Goal: Task Accomplishment & Management: Manage account settings

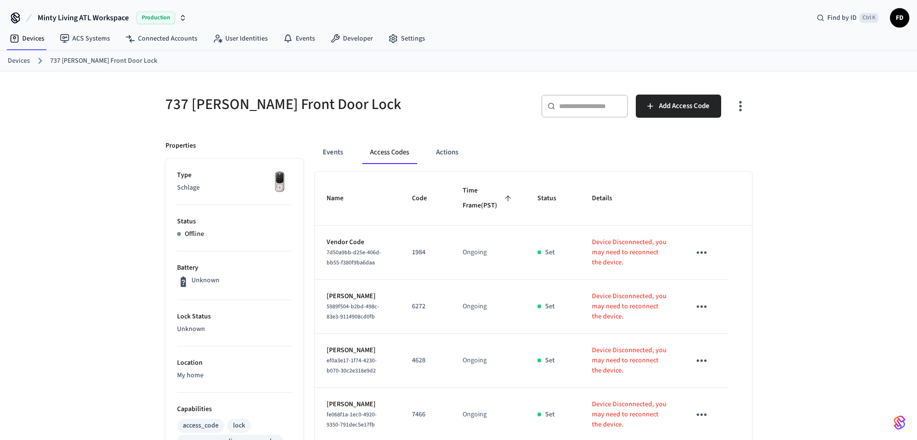
scroll to position [86, 0]
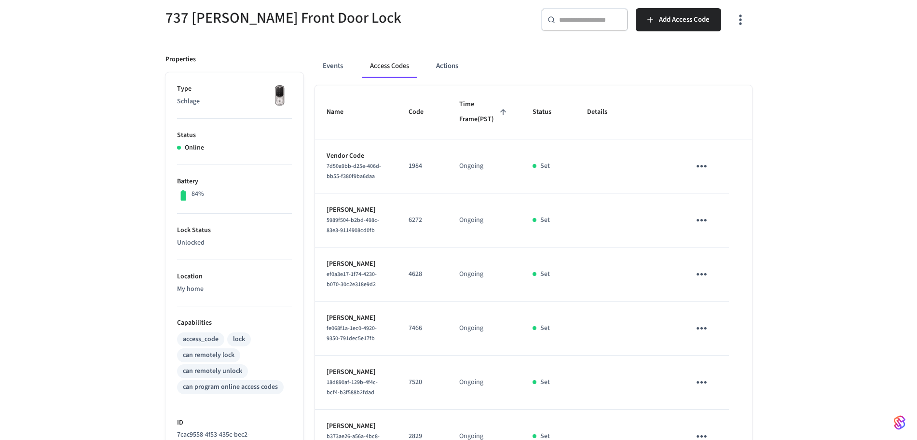
click at [804, 59] on div "737 [PERSON_NAME] Front Door Lock ​ ​ Add Access Code Properties Type Schlage S…" at bounding box center [458, 299] width 917 height 628
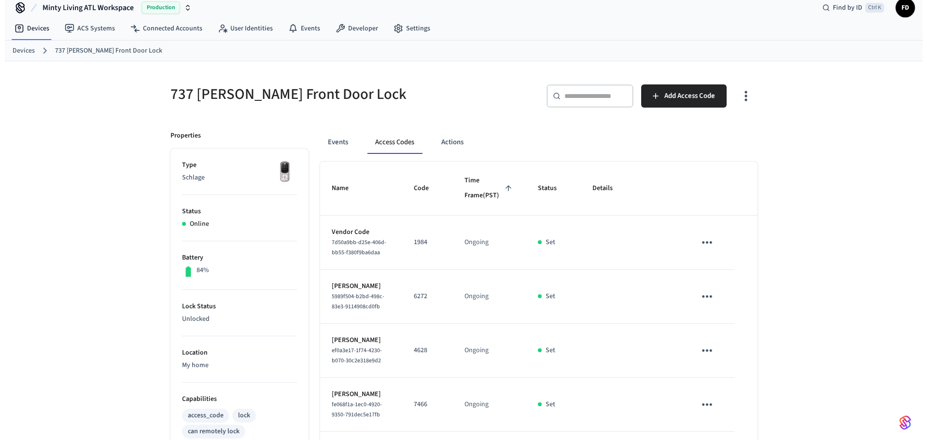
scroll to position [0, 0]
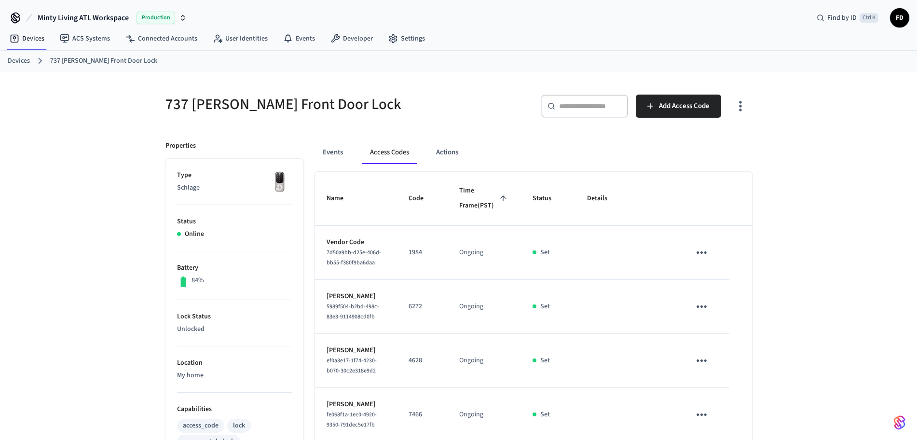
click at [22, 59] on link "Devices" at bounding box center [19, 61] width 22 height 10
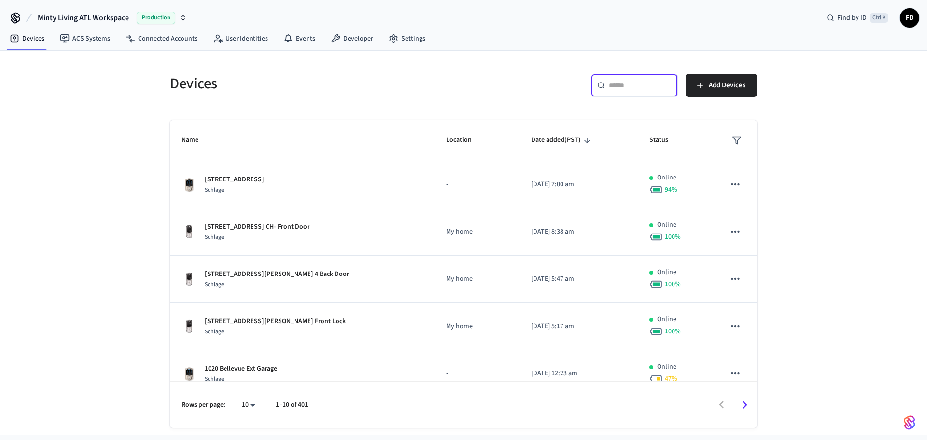
click at [631, 86] on input "text" at bounding box center [640, 86] width 63 height 10
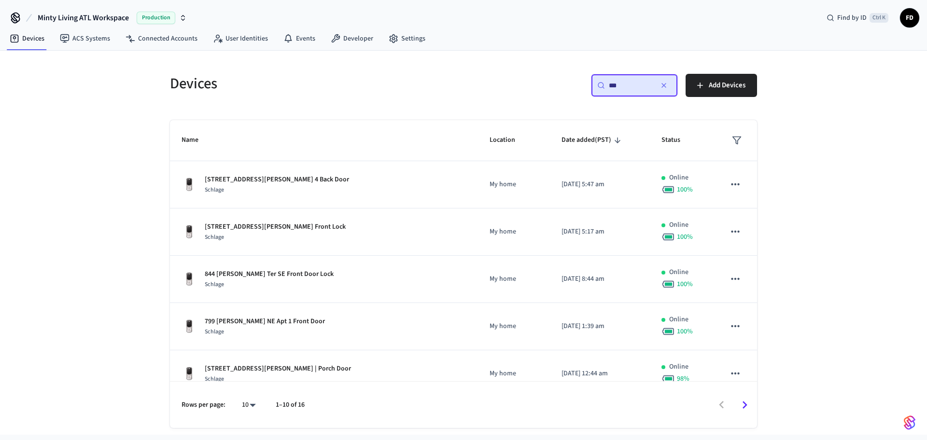
type input "***"
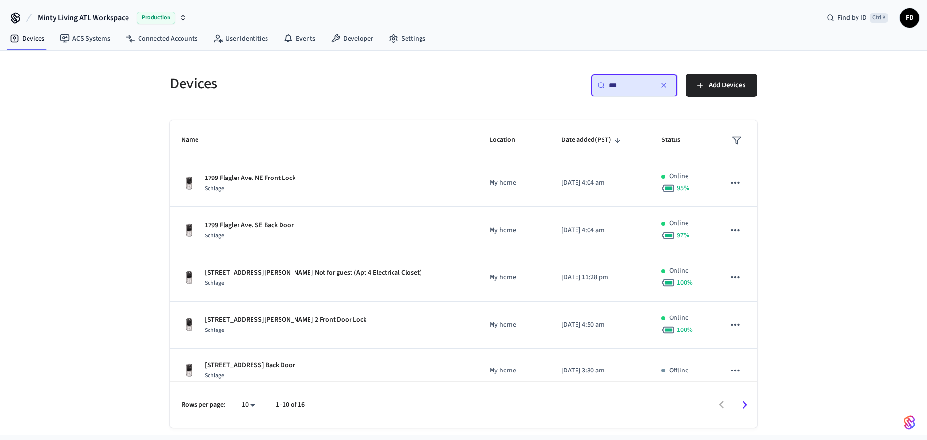
scroll to position [250, 0]
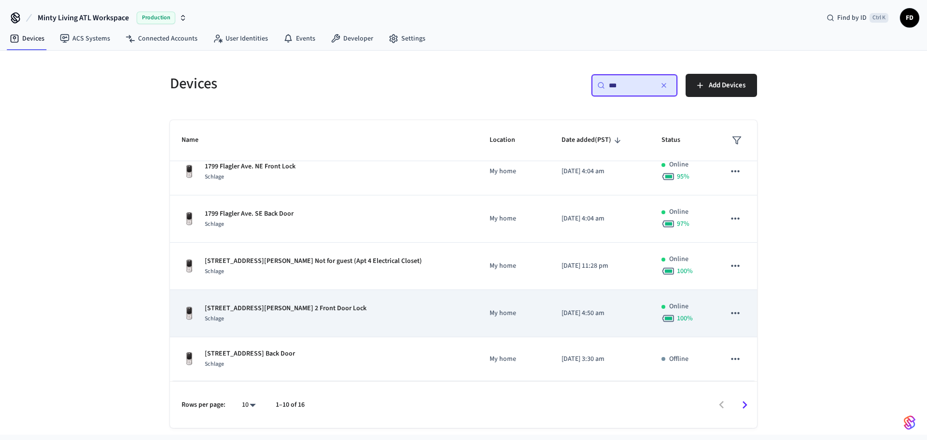
click at [428, 317] on div "[STREET_ADDRESS][PERSON_NAME] 2 Front Door Lock Schlage" at bounding box center [323, 314] width 285 height 20
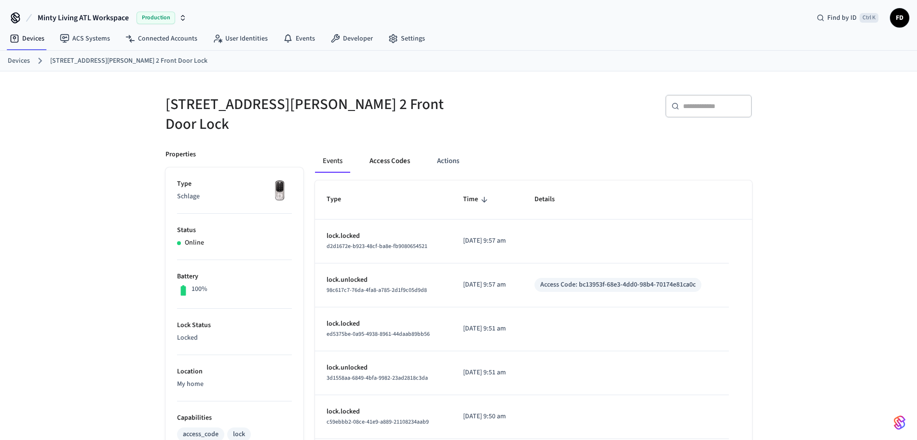
click at [386, 157] on button "Access Codes" at bounding box center [390, 161] width 56 height 23
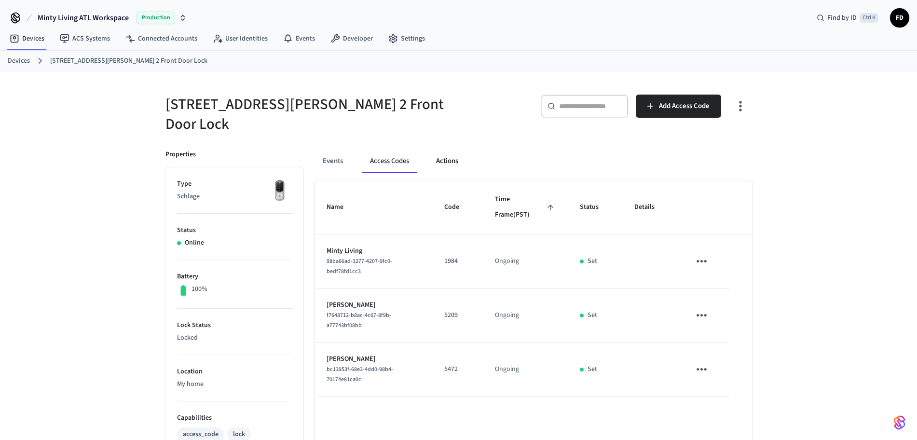
click at [453, 153] on button "Actions" at bounding box center [448, 161] width 38 height 23
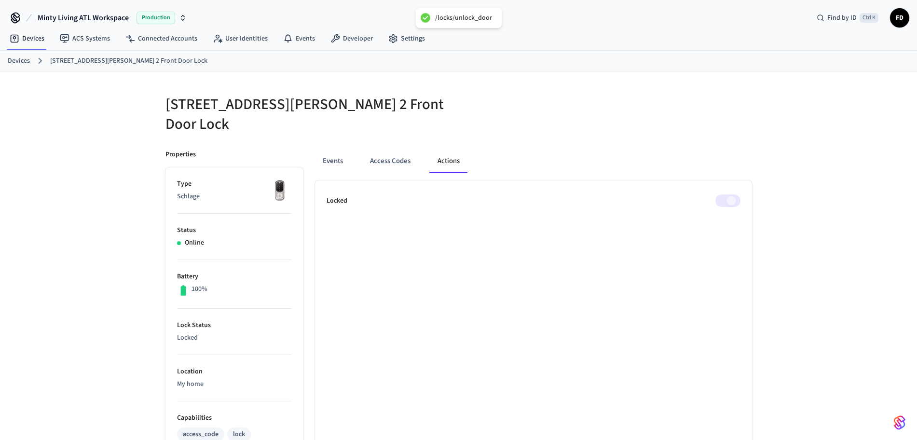
click at [21, 60] on link "Devices" at bounding box center [19, 61] width 22 height 10
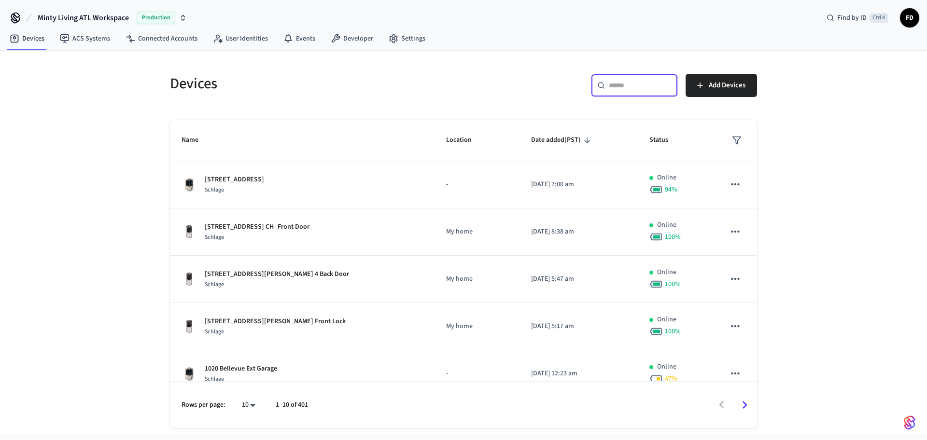
click at [624, 82] on input "text" at bounding box center [640, 86] width 63 height 10
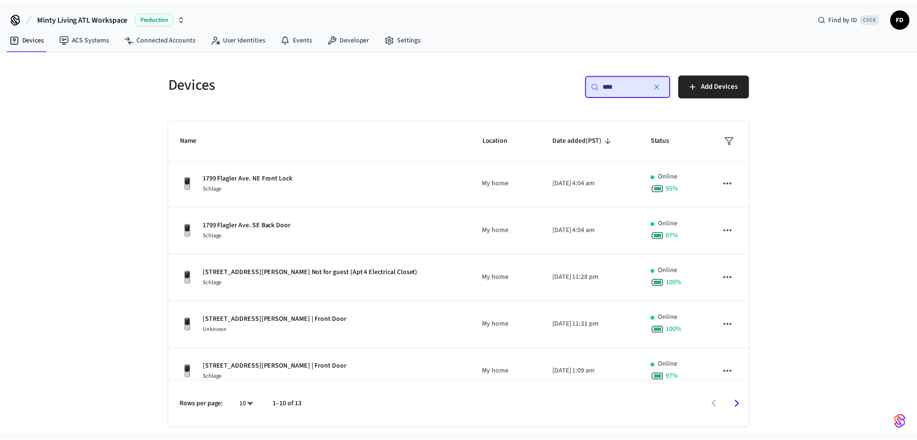
scroll to position [194, 0]
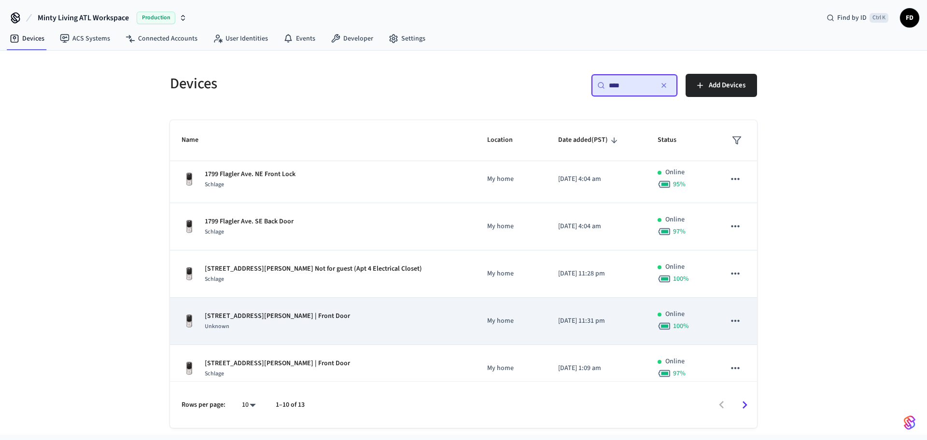
type input "***"
click at [555, 314] on td "[DATE] 11:31 pm" at bounding box center [595, 321] width 99 height 47
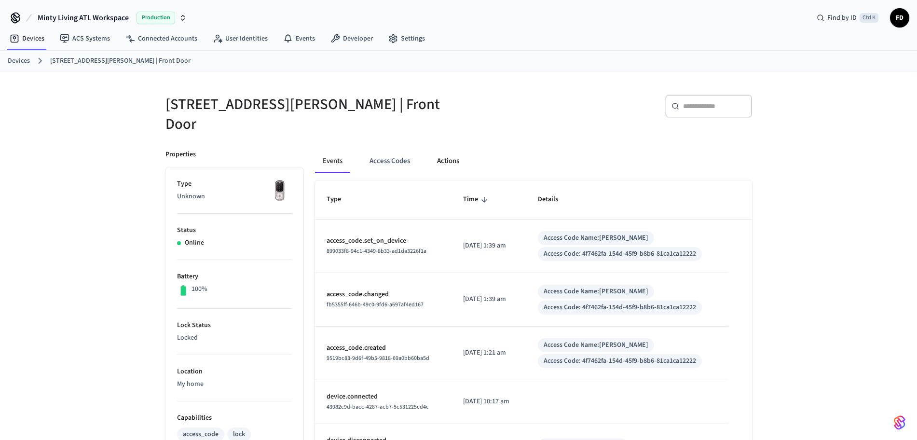
click at [447, 151] on button "Actions" at bounding box center [449, 161] width 38 height 23
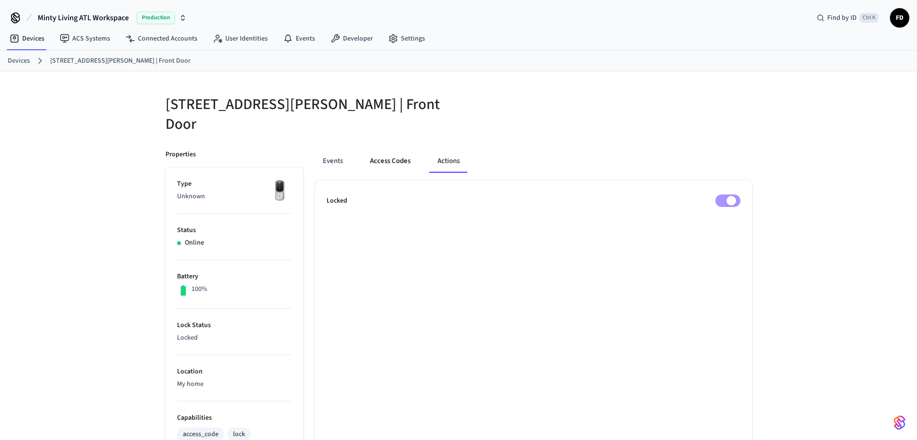
click at [396, 150] on button "Access Codes" at bounding box center [390, 161] width 56 height 23
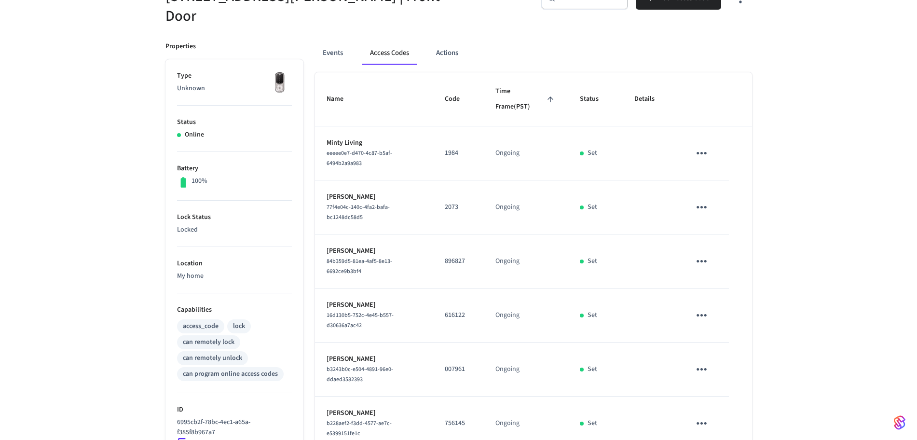
scroll to position [260, 0]
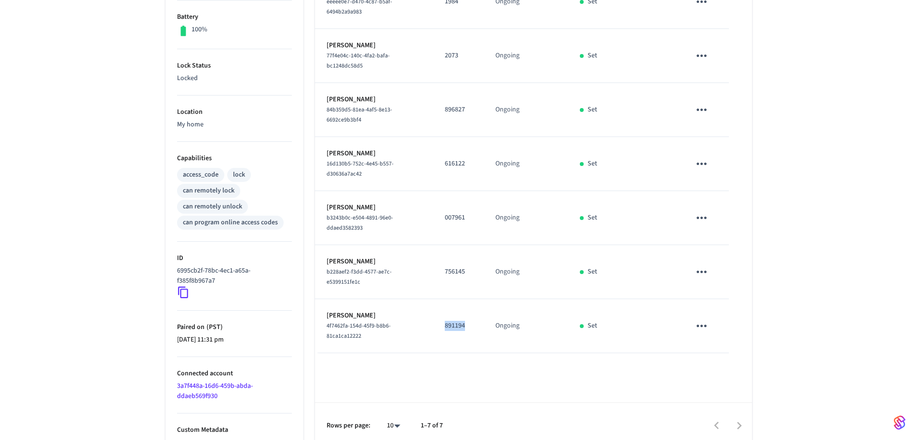
drag, startPoint x: 441, startPoint y: 321, endPoint x: 471, endPoint y: 319, distance: 29.5
click at [471, 319] on td "891194" at bounding box center [458, 326] width 51 height 54
copy p "891194"
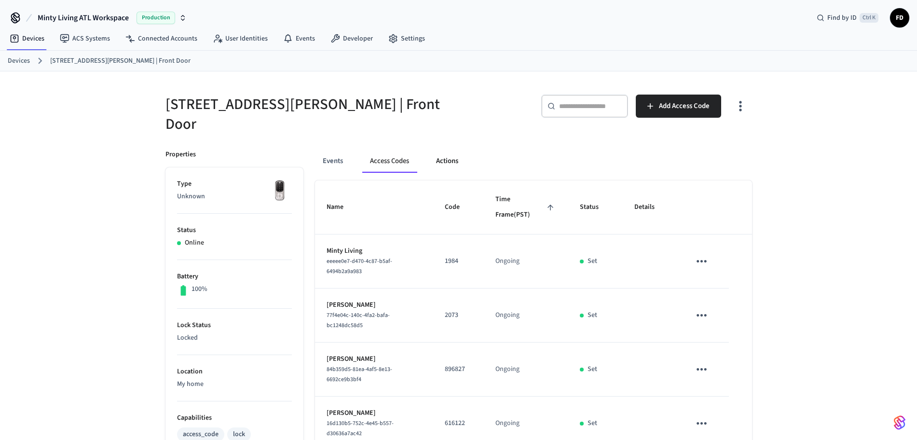
click at [447, 150] on button "Actions" at bounding box center [448, 161] width 38 height 23
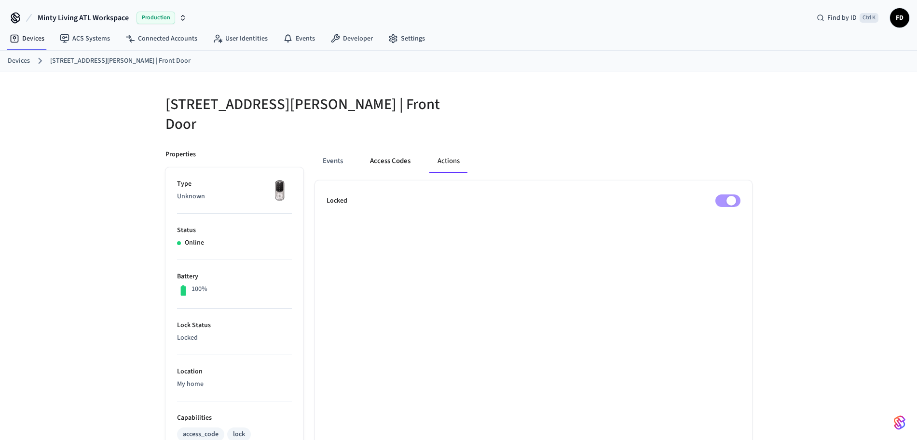
click at [399, 155] on button "Access Codes" at bounding box center [390, 161] width 56 height 23
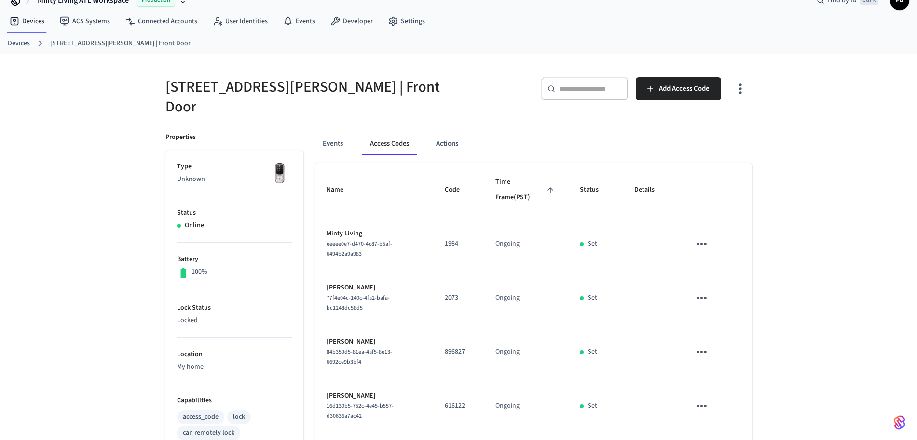
scroll to position [14, 0]
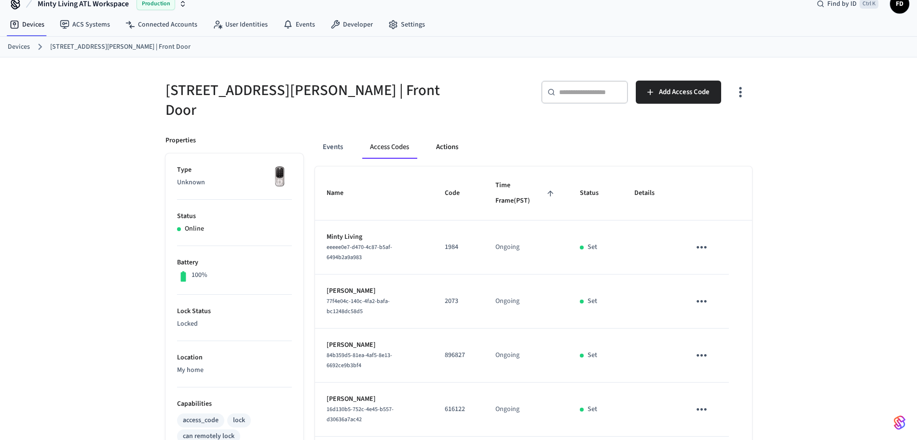
click at [449, 136] on button "Actions" at bounding box center [448, 147] width 38 height 23
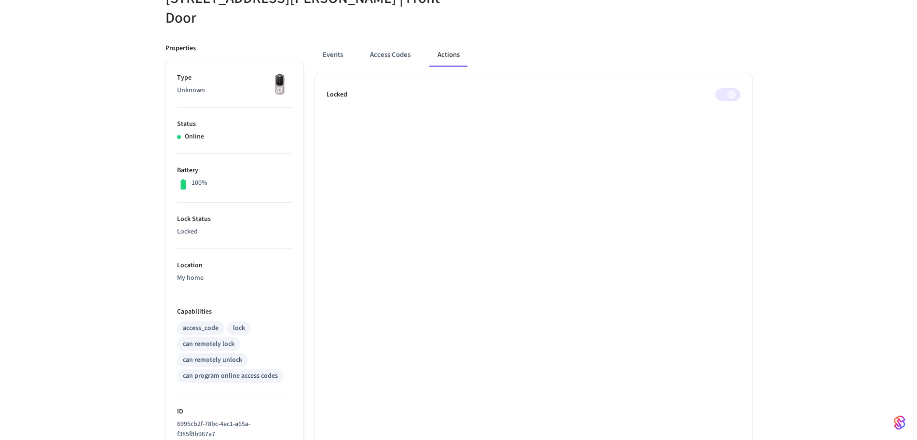
scroll to position [115, 0]
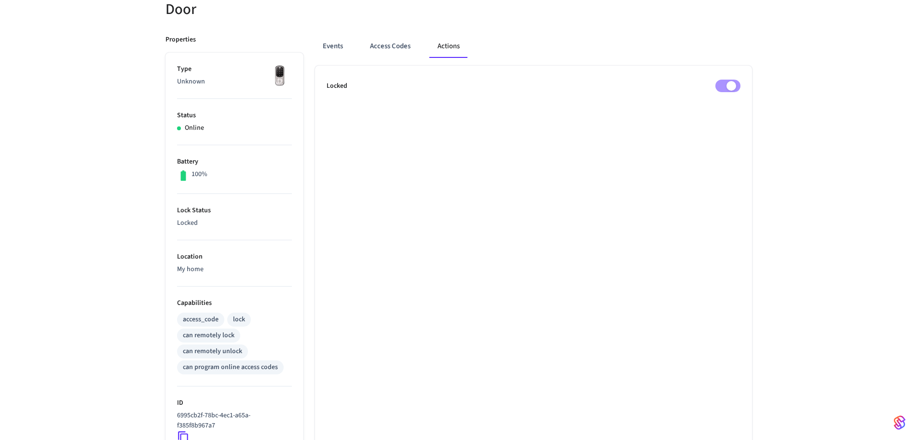
click at [831, 267] on div "[STREET_ADDRESS][PERSON_NAME] | Front Door Properties Type Unknown Status Onlin…" at bounding box center [458, 275] width 917 height 637
click at [385, 39] on button "Access Codes" at bounding box center [390, 46] width 56 height 23
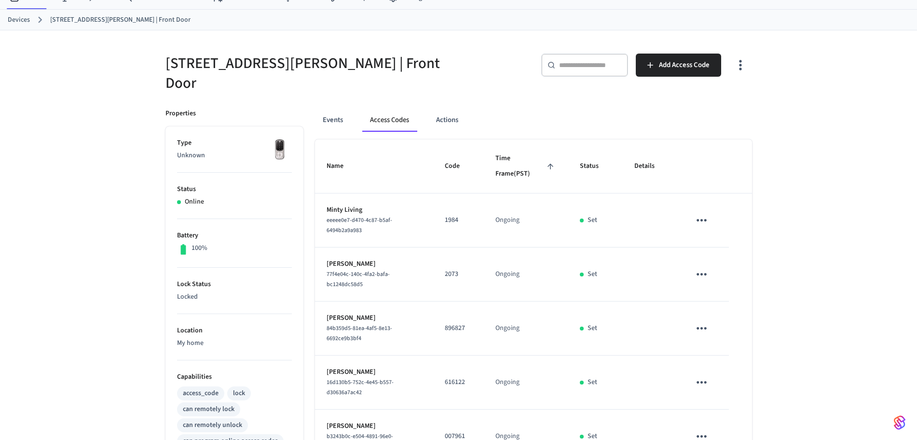
scroll to position [0, 0]
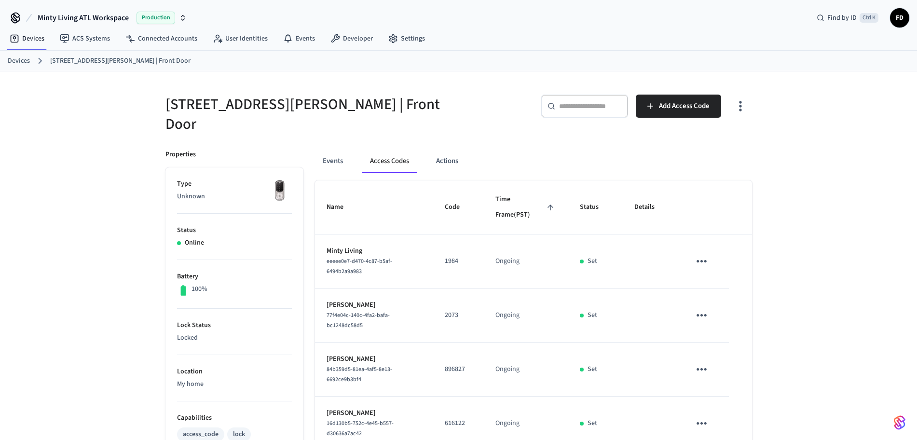
click at [548, 138] on div "Events Access Codes Actions Name Code Time Frame (PST) Status Details Minty Liv…" at bounding box center [528, 423] width 449 height 570
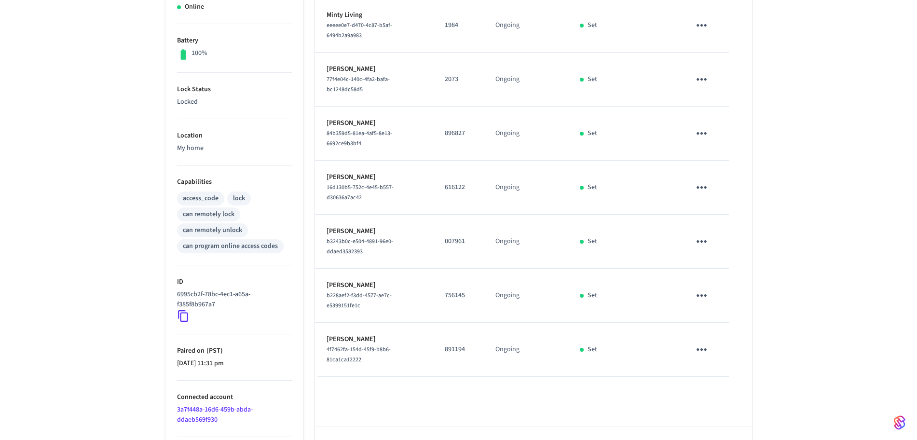
scroll to position [237, 0]
drag, startPoint x: 444, startPoint y: 342, endPoint x: 469, endPoint y: 340, distance: 24.7
click at [469, 340] on td "891194" at bounding box center [458, 348] width 51 height 54
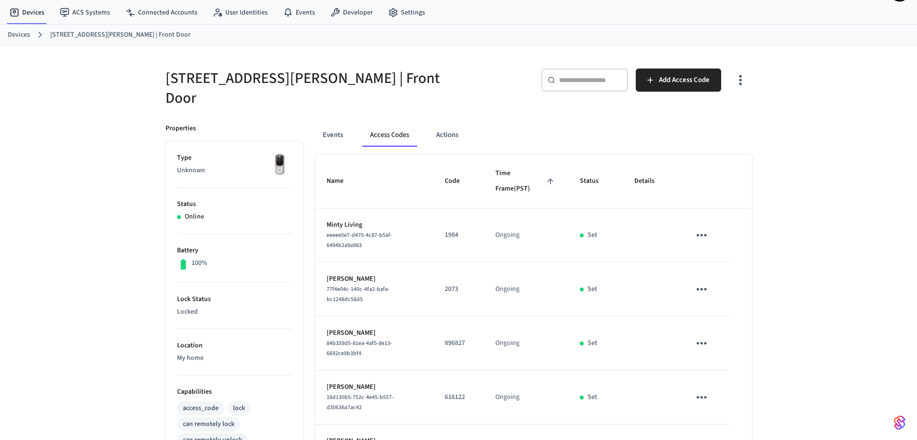
scroll to position [27, 0]
click at [868, 166] on div "[STREET_ADDRESS][PERSON_NAME] | Front Door ​ ​ Add Access Code Properties Type …" at bounding box center [458, 362] width 917 height 637
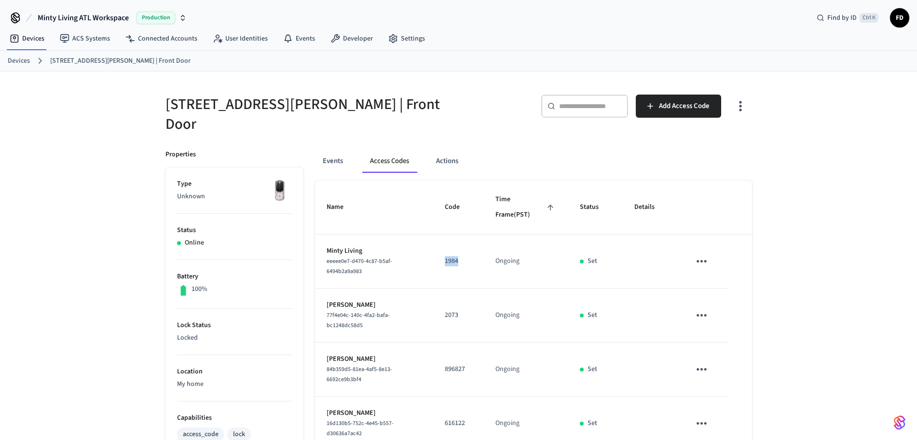
drag, startPoint x: 443, startPoint y: 251, endPoint x: 466, endPoint y: 250, distance: 23.7
click at [466, 250] on td "1984" at bounding box center [458, 262] width 51 height 54
click at [471, 98] on div "​ ​ Add Access Code" at bounding box center [609, 110] width 288 height 31
click at [499, 138] on div "Events Access Codes Actions Name Code Time Frame (PST) Status Details Minty Liv…" at bounding box center [528, 423] width 449 height 570
drag, startPoint x: 315, startPoint y: 232, endPoint x: 604, endPoint y: 247, distance: 289.5
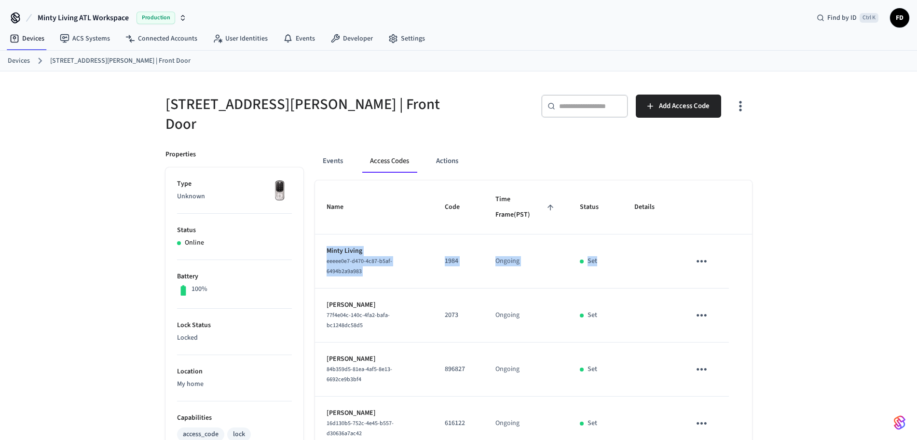
click at [604, 247] on tr "Minty Living eeeee0e7-d470-4c87-b5af-6494b2a9a983 1984 Ongoing Set" at bounding box center [533, 262] width 437 height 54
click at [789, 111] on div "[STREET_ADDRESS][PERSON_NAME] | Front Door ​ ​ Add Access Code Properties Type …" at bounding box center [458, 389] width 917 height 637
click at [479, 158] on div "Events Access Codes Actions" at bounding box center [533, 161] width 437 height 23
click at [605, 162] on div "Events Access Codes Actions" at bounding box center [533, 161] width 437 height 23
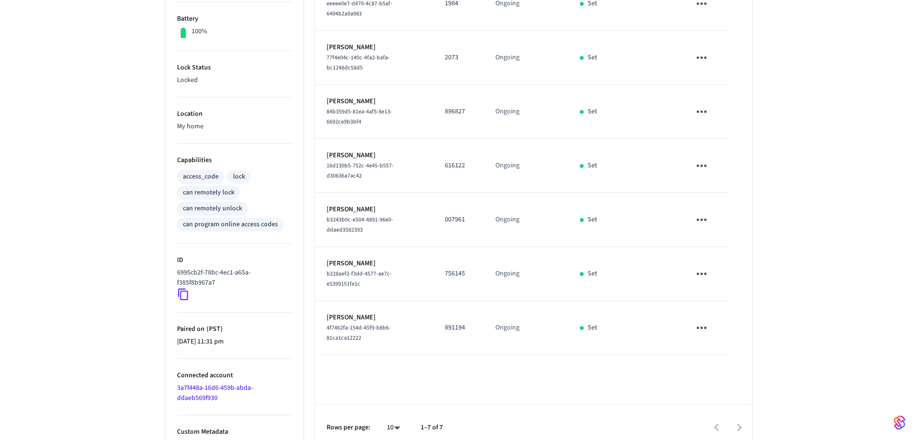
scroll to position [259, 0]
